Goal: Information Seeking & Learning: Learn about a topic

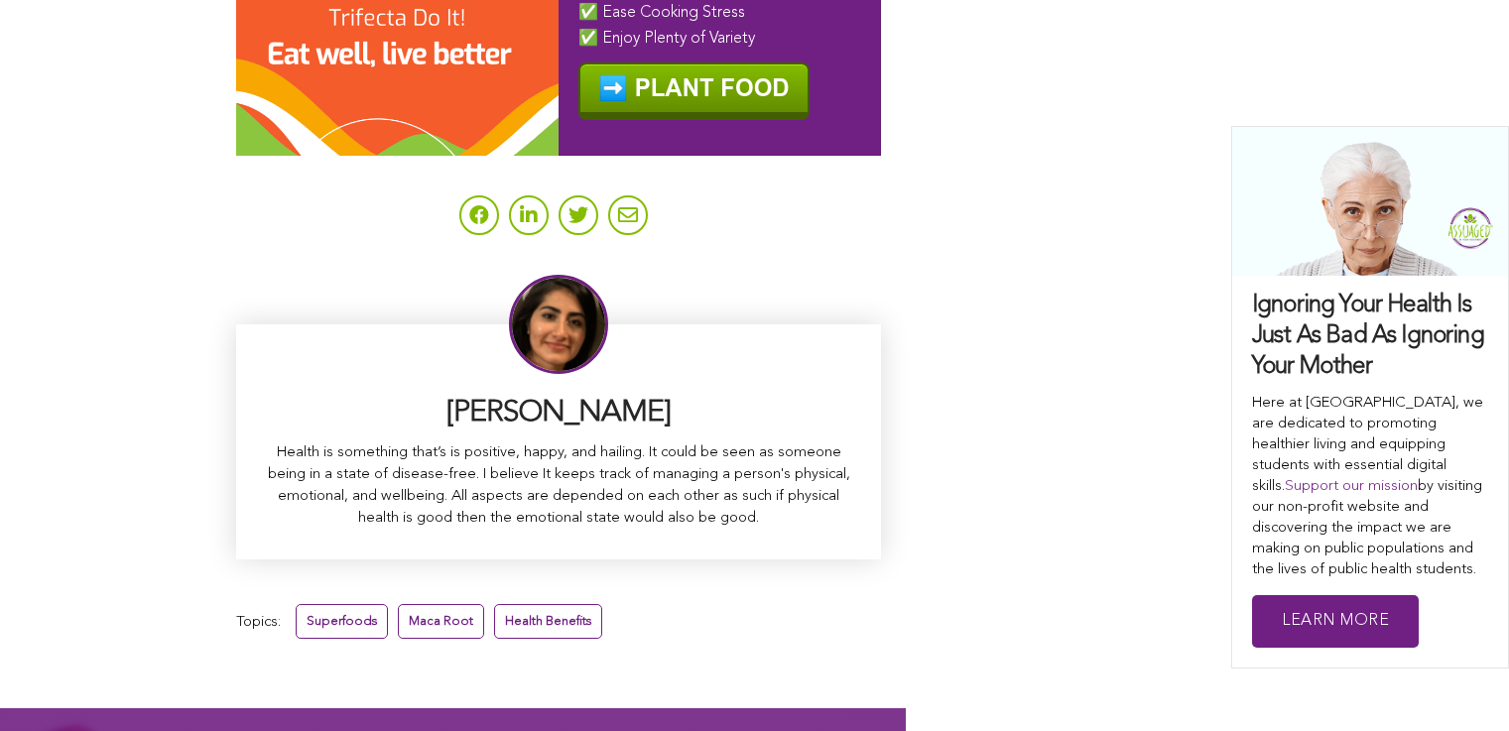
scroll to position [12427, 0]
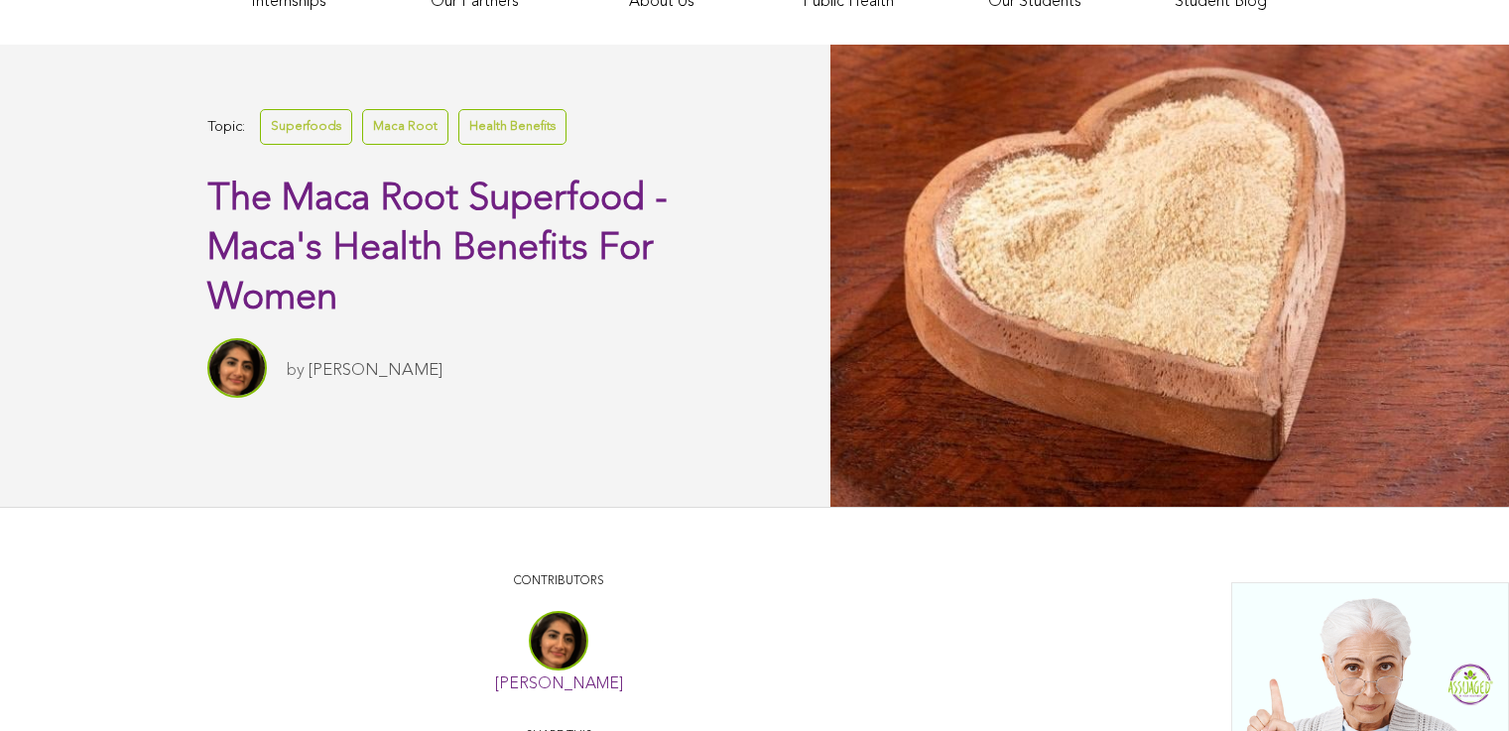
scroll to position [0, 0]
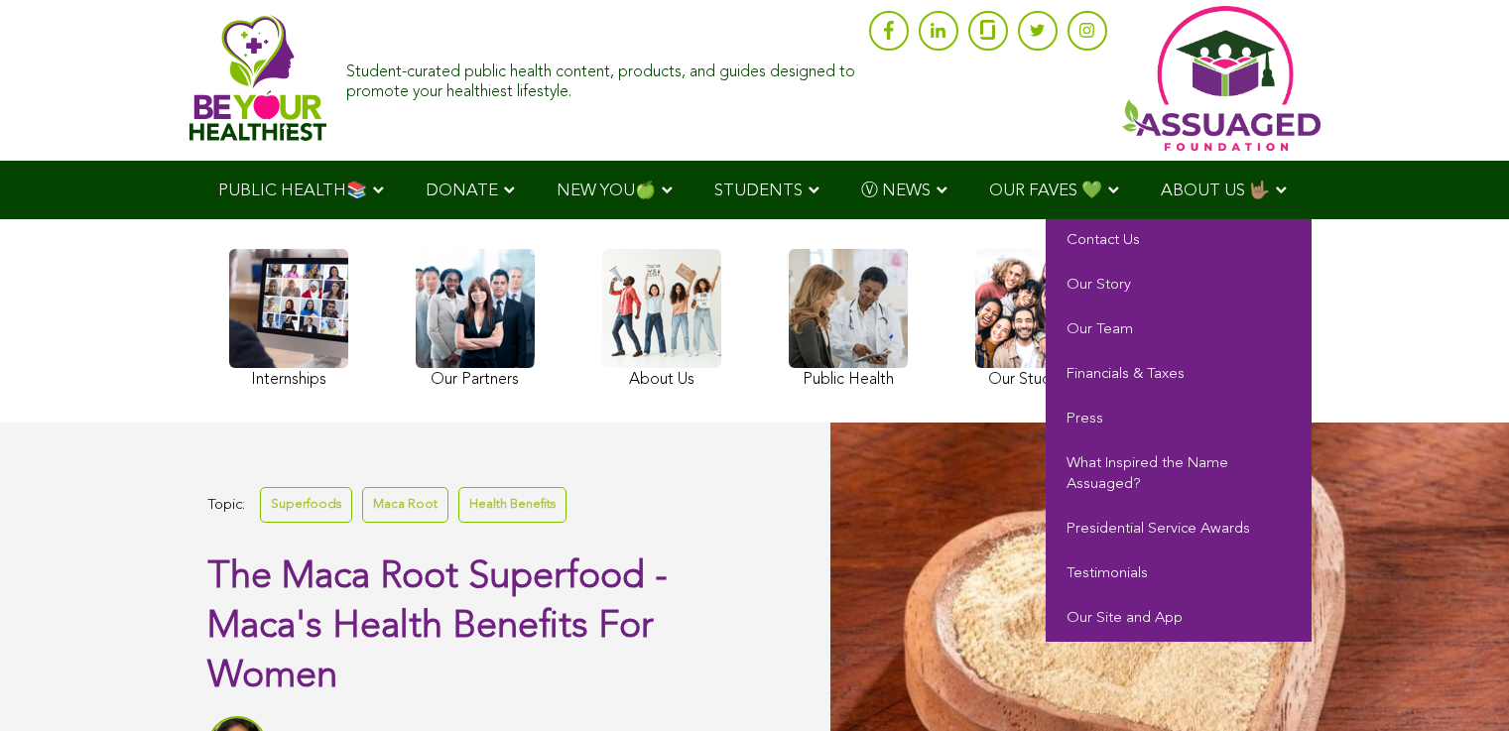
click at [1161, 199] on span "ABOUT US 🤟🏽" at bounding box center [1215, 191] width 109 height 17
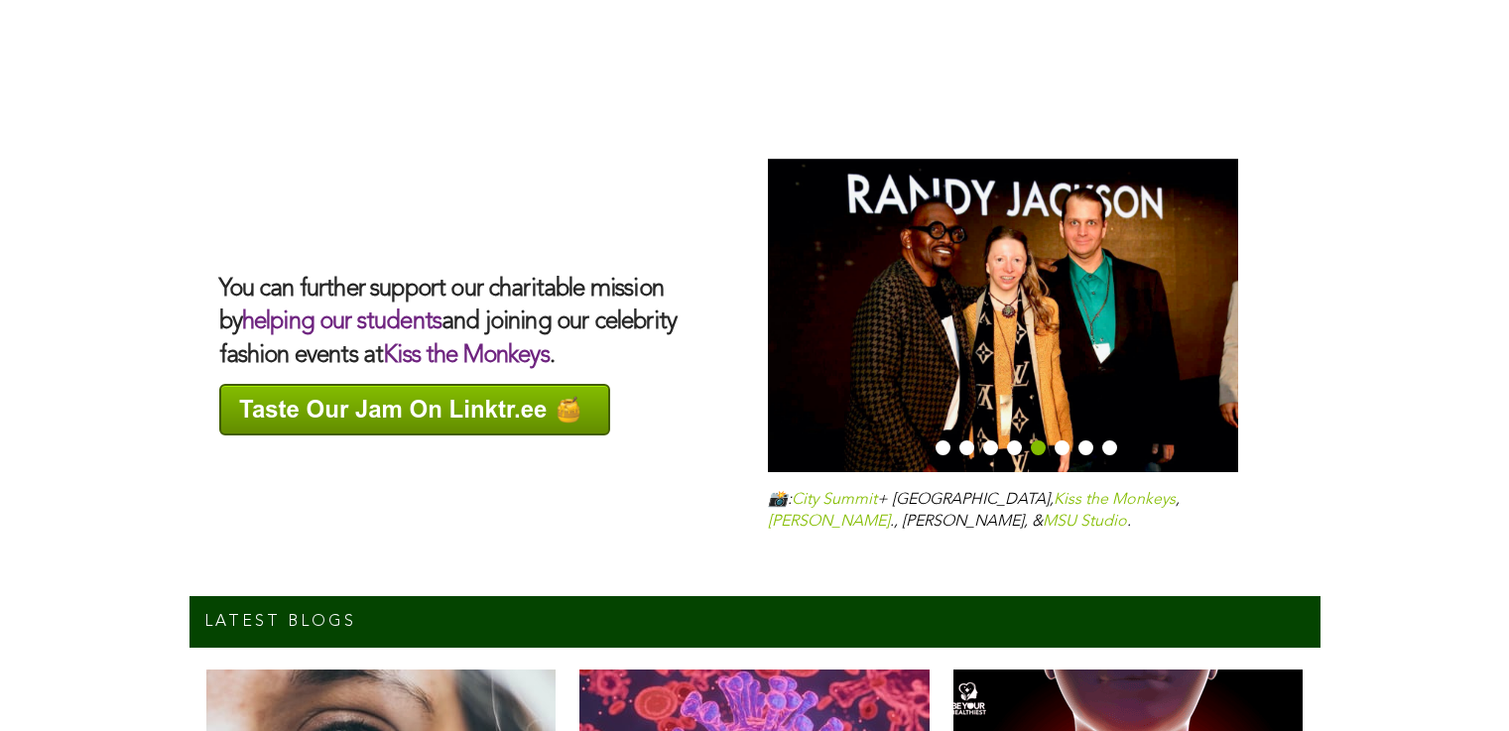
scroll to position [6239, 2]
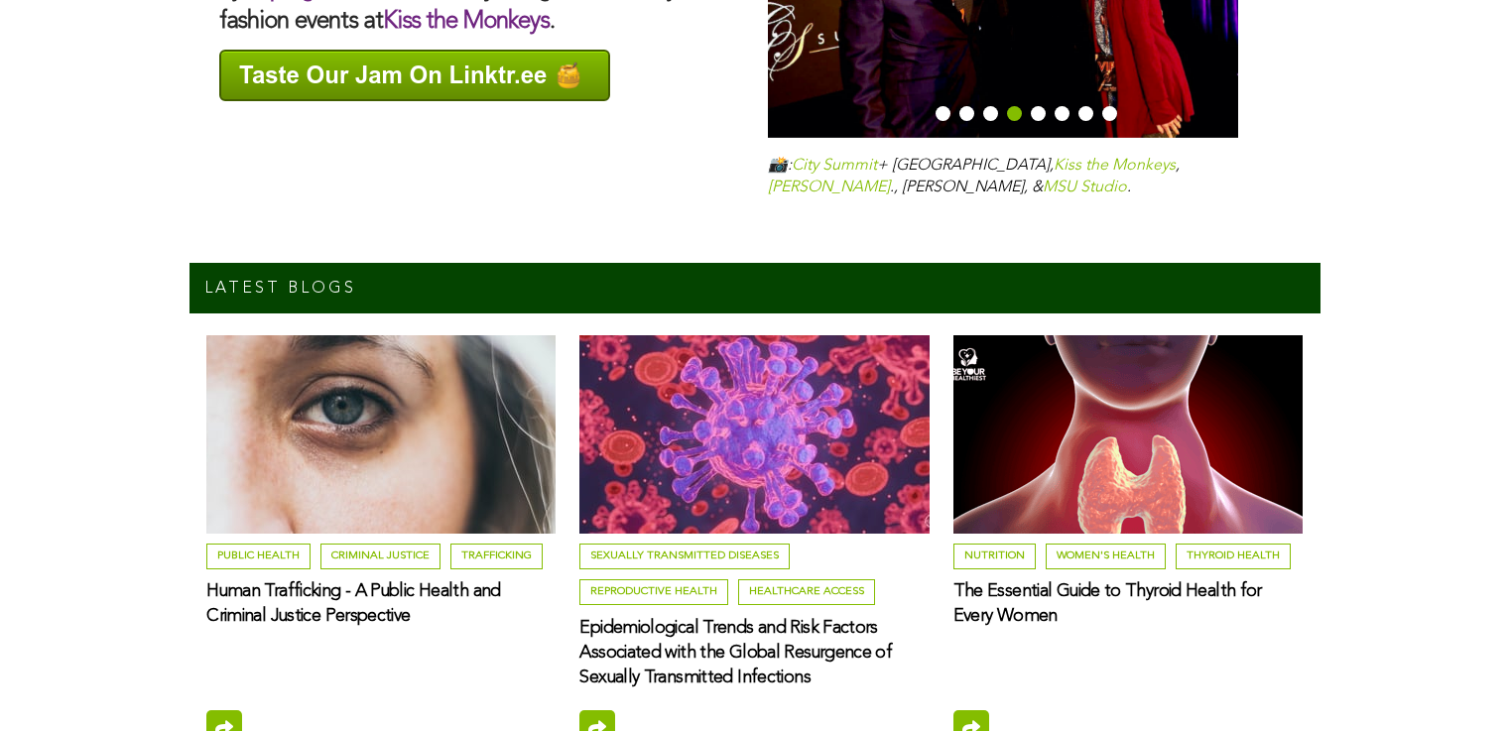
scroll to position [6878, 3]
